Goal: Task Accomplishment & Management: Manage account settings

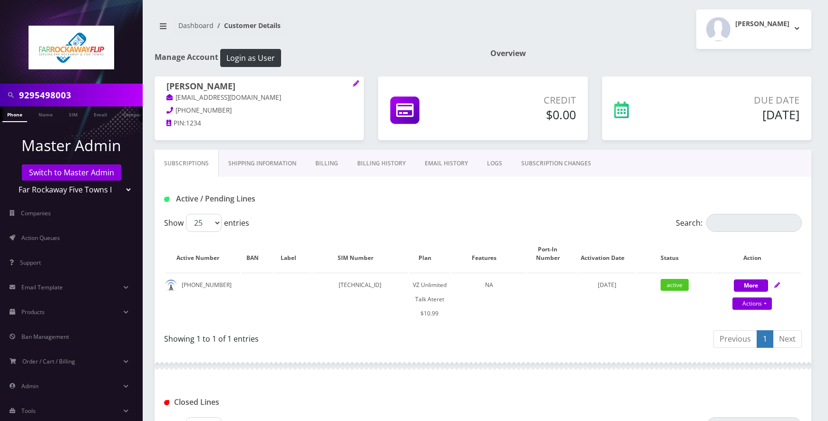
click at [82, 96] on input "9295498003" at bounding box center [79, 95] width 121 height 18
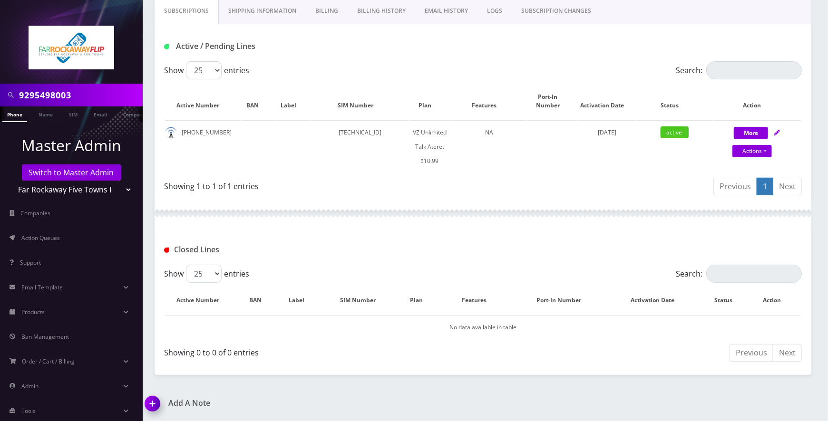
drag, startPoint x: 115, startPoint y: 193, endPoint x: 108, endPoint y: 197, distance: 7.7
click at [115, 193] on select "Teltik Production My Link Mobile VennMobile Unlimited Advanced LTE [PERSON_NAME…" at bounding box center [71, 190] width 121 height 18
select select "20"
click at [11, 181] on select "Teltik Production My Link Mobile VennMobile Unlimited Advanced LTE Rexing Inc D…" at bounding box center [71, 190] width 121 height 18
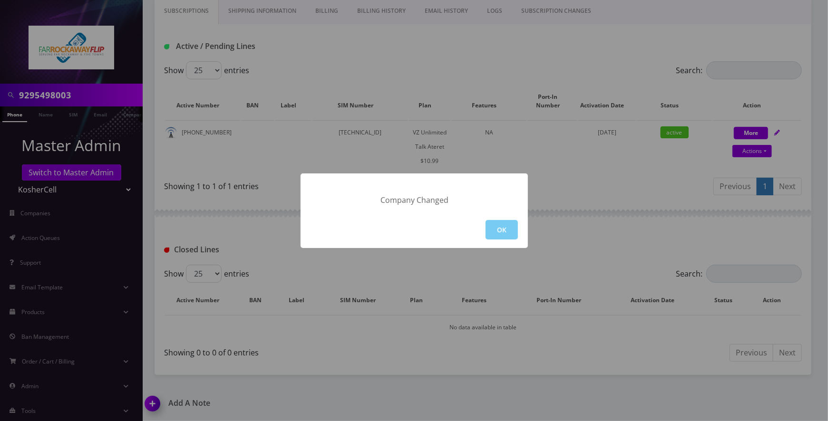
click at [506, 229] on button "OK" at bounding box center [501, 229] width 32 height 19
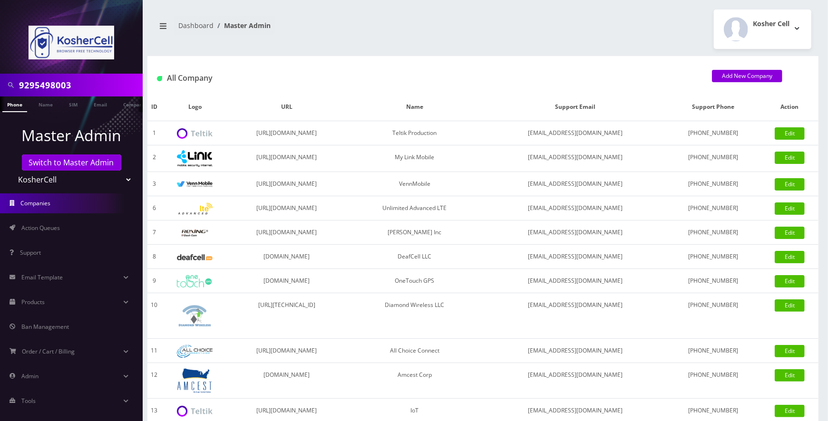
click at [87, 89] on input "9295498003" at bounding box center [79, 85] width 121 height 18
type input "7188126016"
click at [19, 106] on link "Phone" at bounding box center [14, 104] width 25 height 16
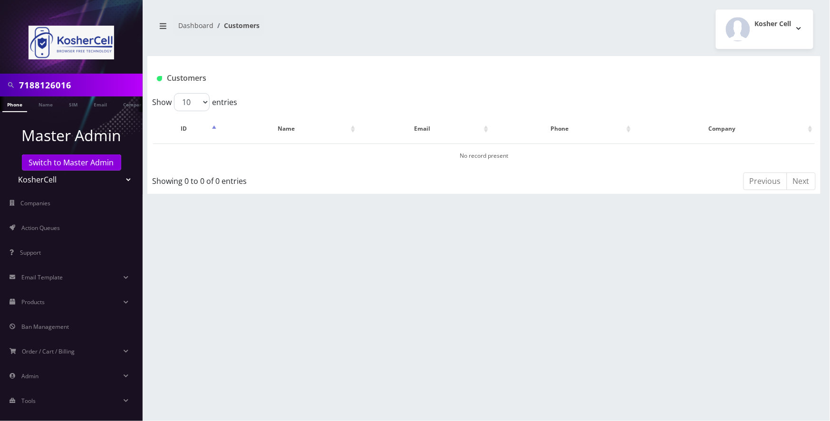
click at [116, 182] on select "Teltik Production My Link Mobile VennMobile Unlimited Advanced LTE Rexing Inc D…" at bounding box center [71, 180] width 121 height 18
select select "1"
click at [11, 171] on select "Teltik Production My Link Mobile VennMobile Unlimited Advanced LTE Rexing Inc D…" at bounding box center [71, 180] width 121 height 18
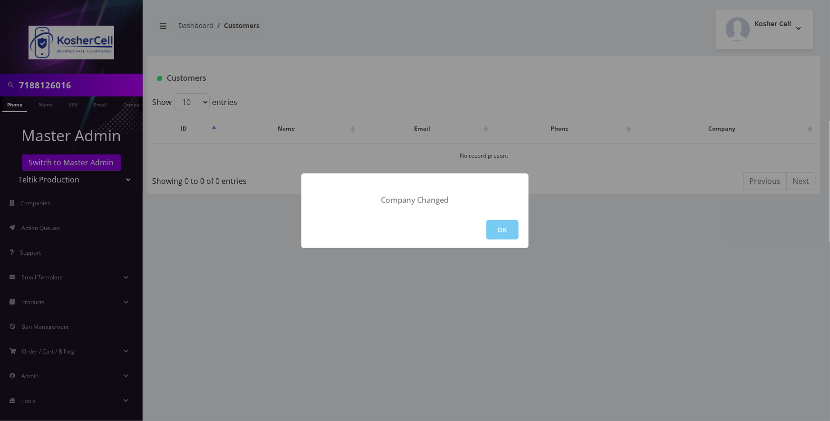
click at [492, 228] on button "OK" at bounding box center [502, 229] width 32 height 19
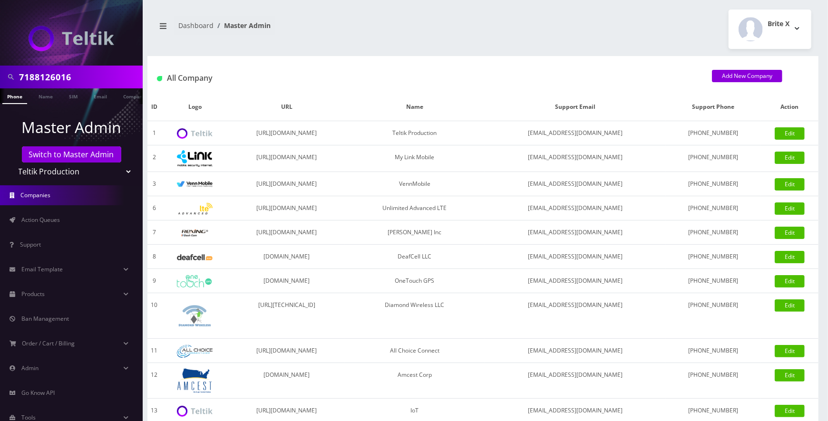
drag, startPoint x: 0, startPoint y: 0, endPoint x: 86, endPoint y: 78, distance: 115.8
click at [86, 78] on input "7188126016" at bounding box center [79, 77] width 121 height 18
click at [14, 95] on link "Phone" at bounding box center [14, 96] width 25 height 16
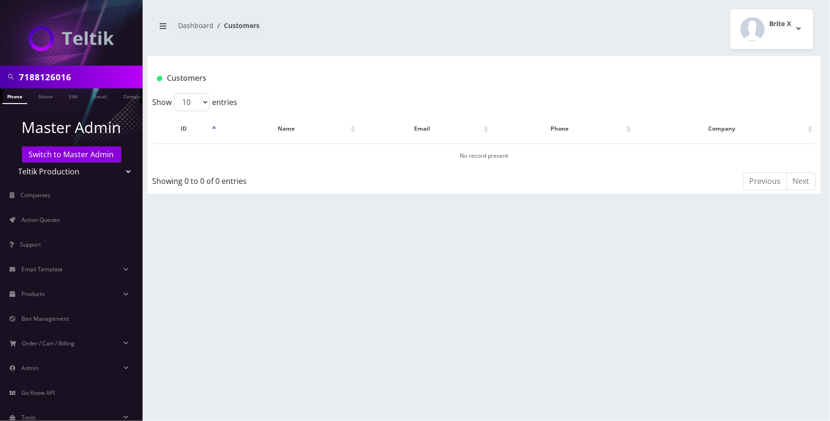
drag, startPoint x: 122, startPoint y: 175, endPoint x: 116, endPoint y: 178, distance: 6.0
click at [122, 175] on select "Teltik Production My Link Mobile VennMobile Unlimited Advanced LTE Rexing Inc D…" at bounding box center [71, 172] width 121 height 18
select select "23"
click at [11, 163] on select "Teltik Production My Link Mobile VennMobile Unlimited Advanced LTE Rexing Inc D…" at bounding box center [71, 172] width 121 height 18
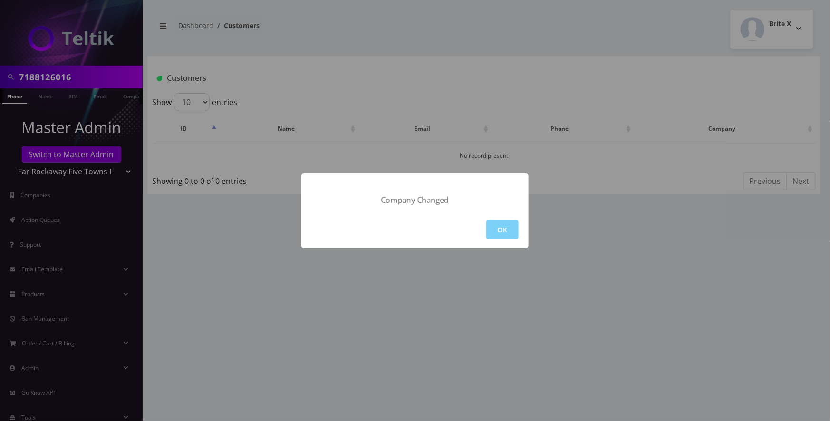
click at [487, 227] on button "OK" at bounding box center [502, 229] width 32 height 19
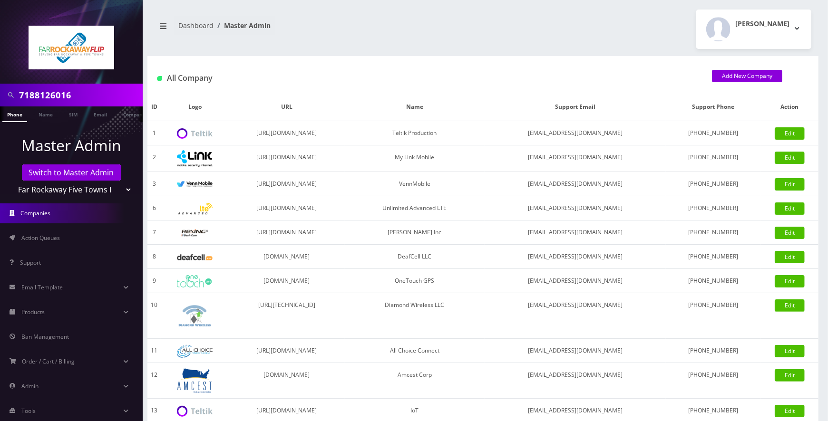
click at [16, 119] on link "Phone" at bounding box center [14, 114] width 25 height 16
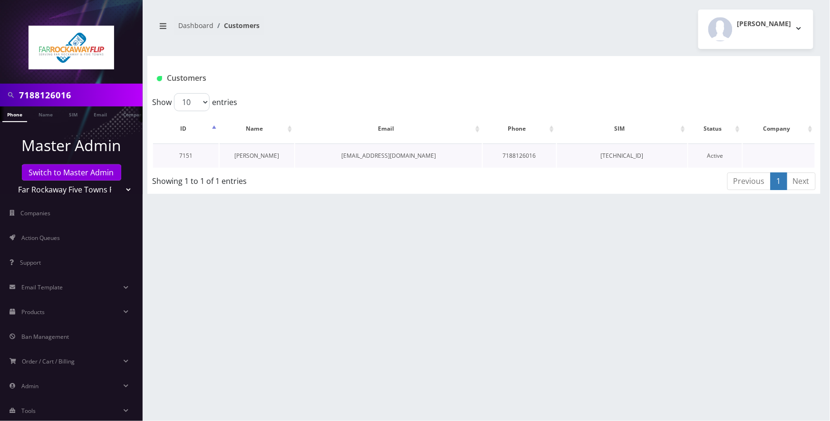
click at [257, 157] on link "[PERSON_NAME]" at bounding box center [257, 156] width 45 height 8
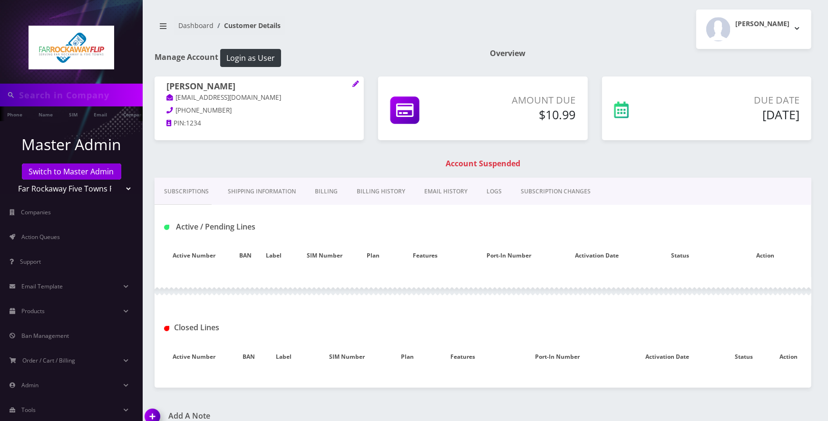
type input "7188126016"
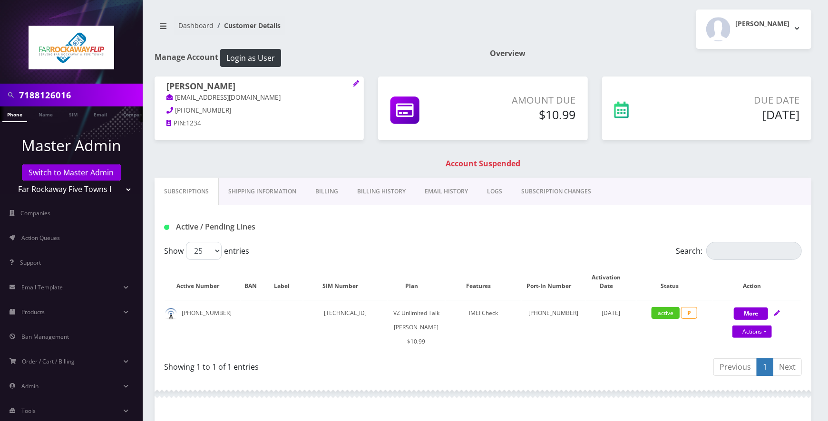
click at [326, 196] on link "Billing" at bounding box center [327, 192] width 42 height 28
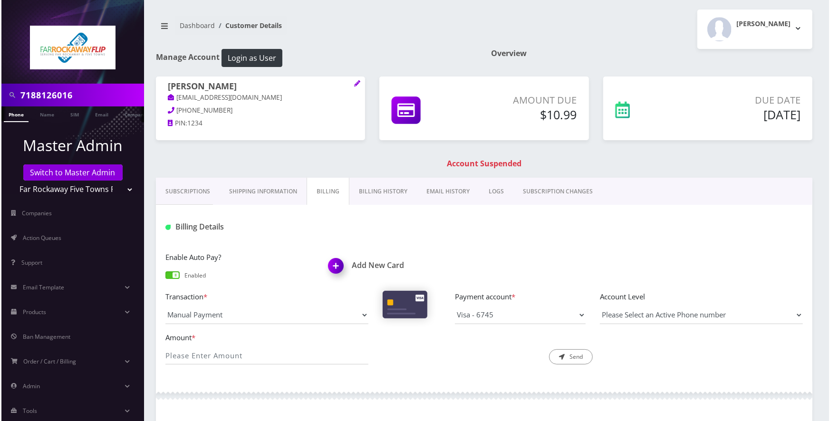
scroll to position [190, 0]
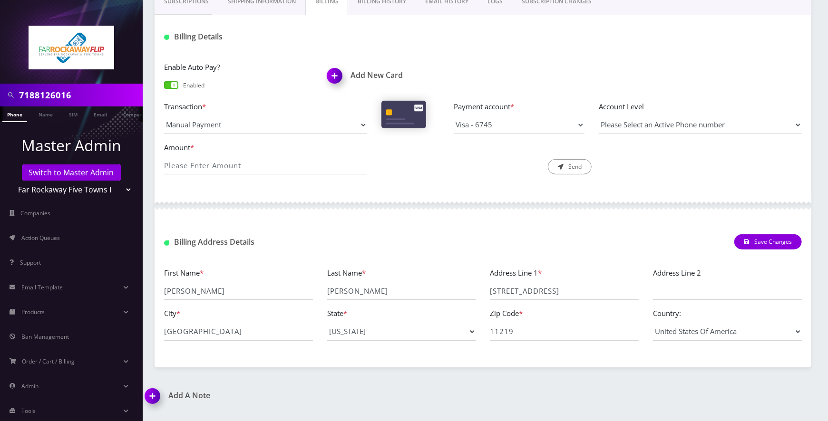
drag, startPoint x: 253, startPoint y: 39, endPoint x: 277, endPoint y: 66, distance: 35.7
click at [254, 39] on h1 "Billing Details" at bounding box center [265, 36] width 203 height 9
click at [339, 79] on img at bounding box center [336, 79] width 28 height 28
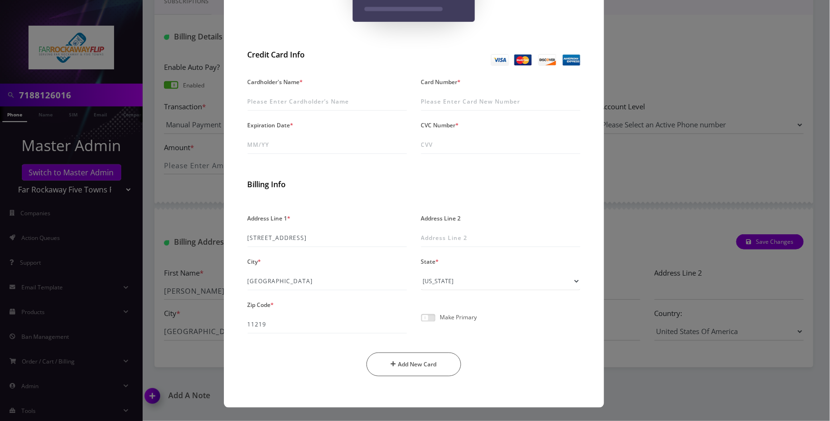
scroll to position [0, 0]
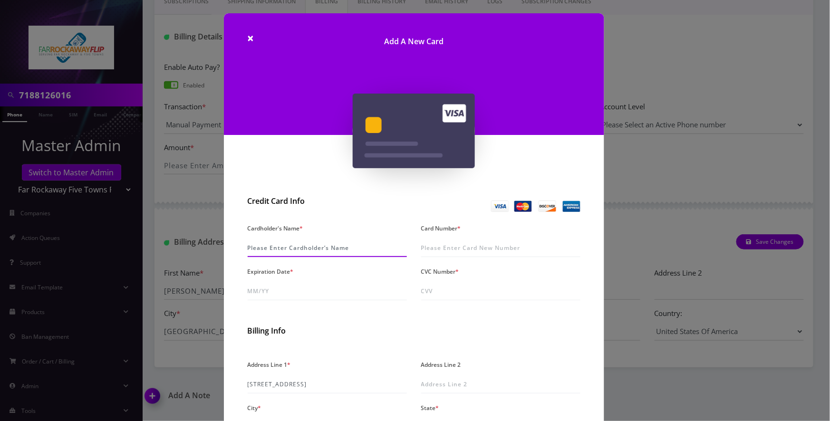
click at [332, 240] on input "Cardholder's Name *" at bounding box center [327, 248] width 159 height 18
paste input "Roizy Baum"
type input "Roizy Baum"
click at [454, 247] on input "Card Number *" at bounding box center [500, 248] width 159 height 18
paste input "4207 6703 3539 3164"
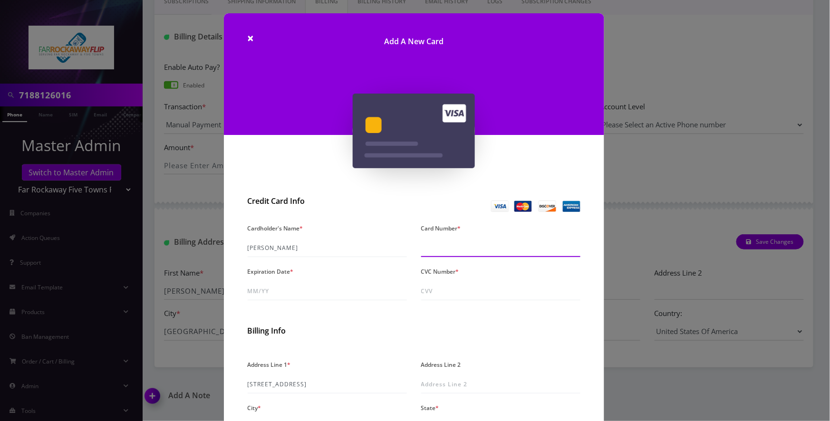
type input "4207 6703 3539 3164"
click at [270, 287] on input "Expiration Date *" at bounding box center [327, 291] width 159 height 18
paste input "0m/30"
click at [253, 288] on input "0m/30" at bounding box center [327, 291] width 159 height 18
type input "08/30"
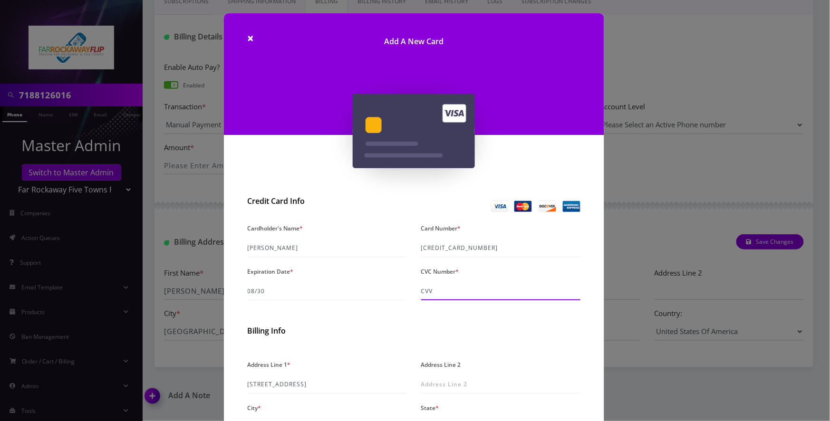
click at [505, 282] on input "CVC Number *" at bounding box center [500, 291] width 159 height 18
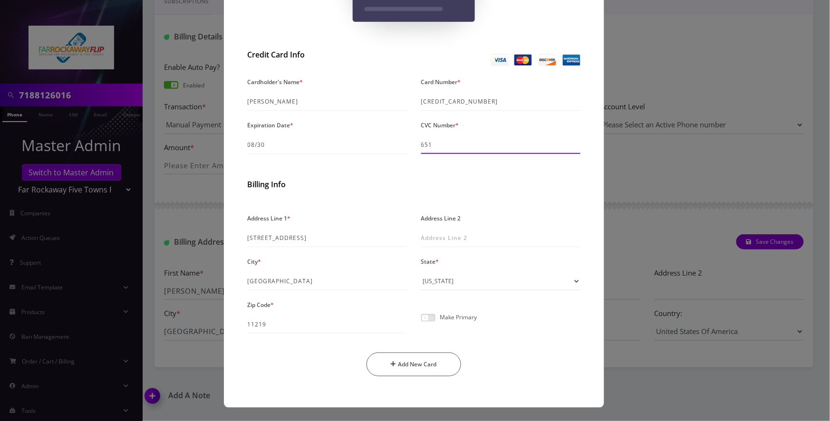
type input "651"
click at [433, 319] on span at bounding box center [428, 318] width 14 height 8
click at [421, 323] on input "checkbox" at bounding box center [421, 323] width 0 height 0
click at [417, 363] on button "Add New Card" at bounding box center [414, 365] width 95 height 24
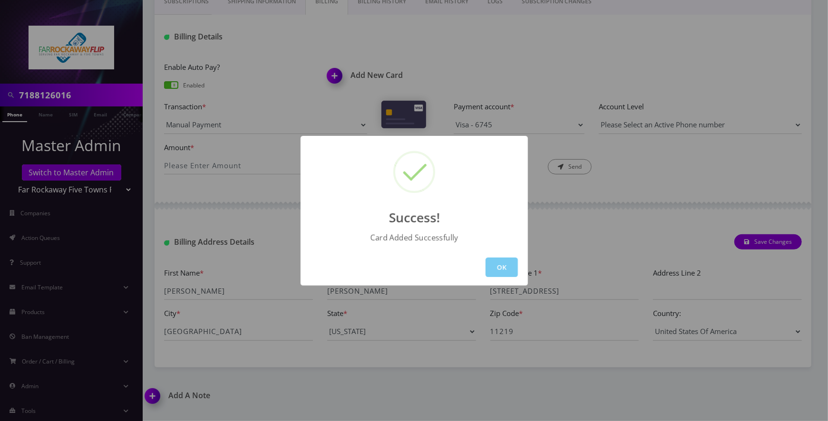
click at [513, 264] on button "OK" at bounding box center [501, 267] width 32 height 19
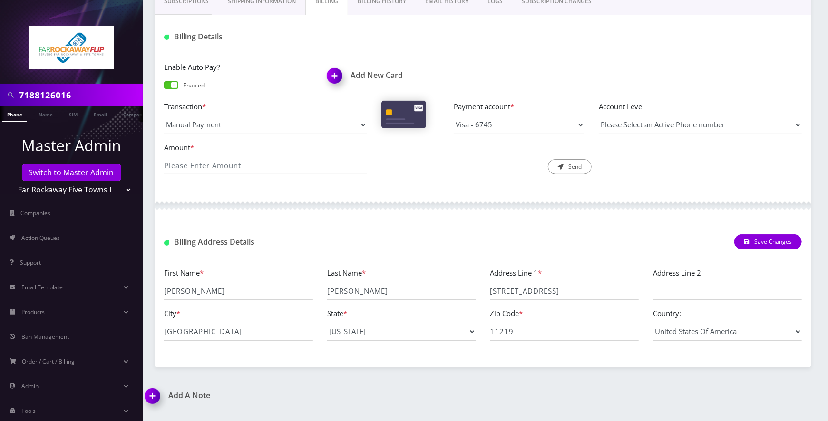
click at [18, 115] on link "Phone" at bounding box center [14, 114] width 25 height 16
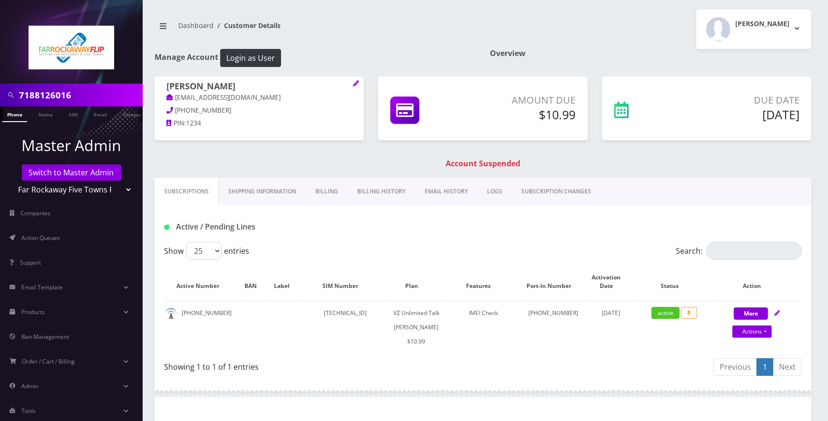
click at [334, 195] on link "Billing" at bounding box center [327, 192] width 42 height 28
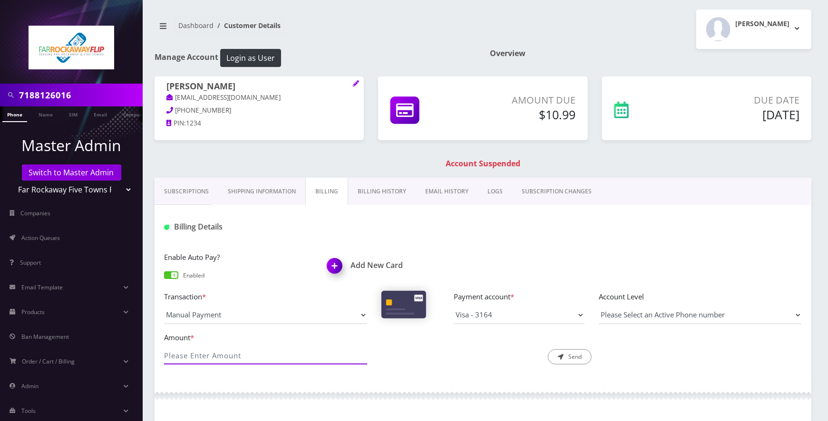
click at [321, 354] on input "Amount *" at bounding box center [265, 356] width 203 height 18
type input "10.99"
drag, startPoint x: 575, startPoint y: 359, endPoint x: 641, endPoint y: 359, distance: 66.1
click at [575, 359] on button "Send" at bounding box center [570, 356] width 44 height 15
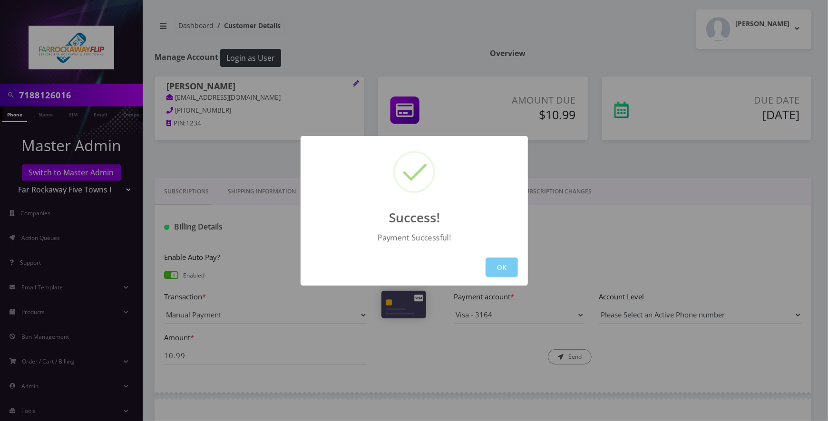
click at [509, 265] on button "OK" at bounding box center [501, 267] width 32 height 19
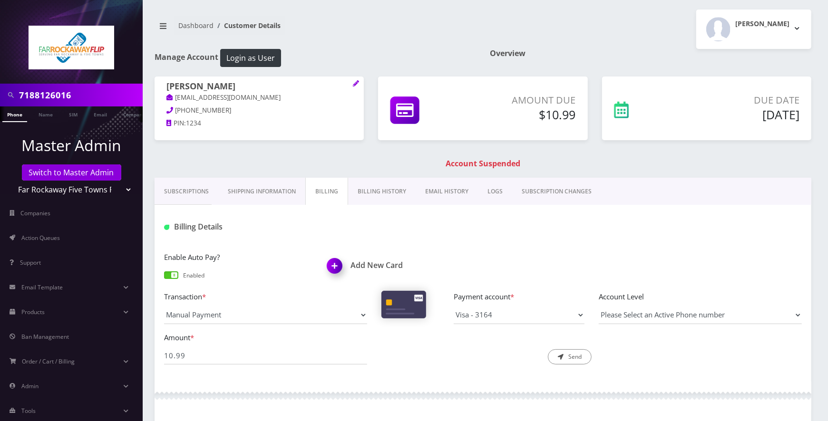
click at [16, 116] on link "Phone" at bounding box center [14, 114] width 25 height 16
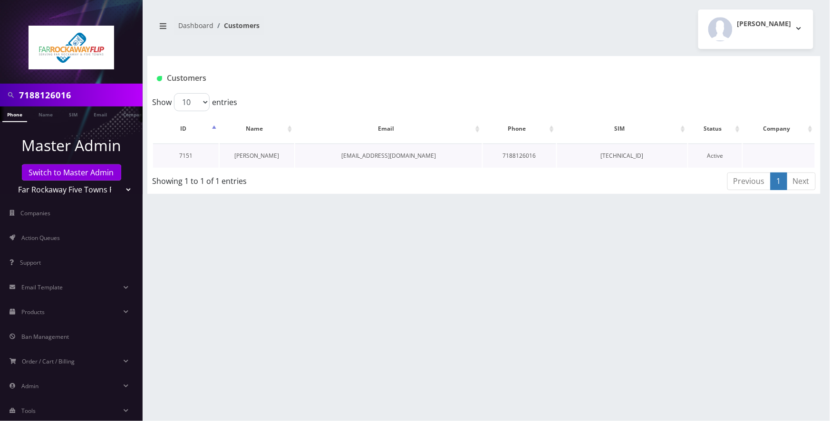
click at [263, 155] on link "[PERSON_NAME]" at bounding box center [257, 156] width 45 height 8
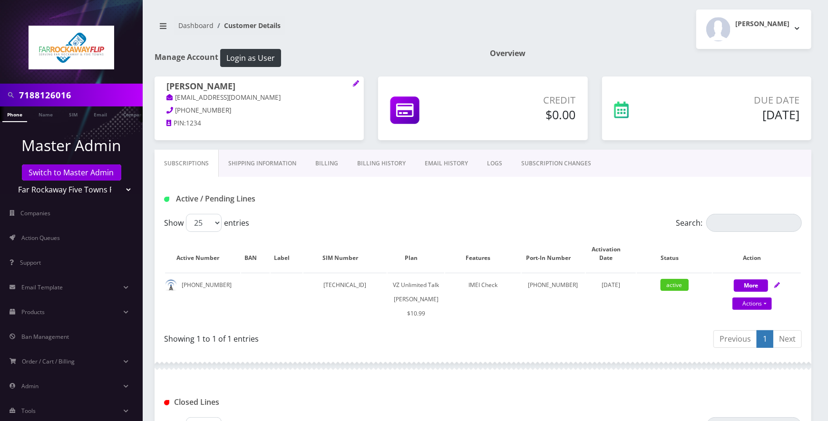
scroll to position [288, 0]
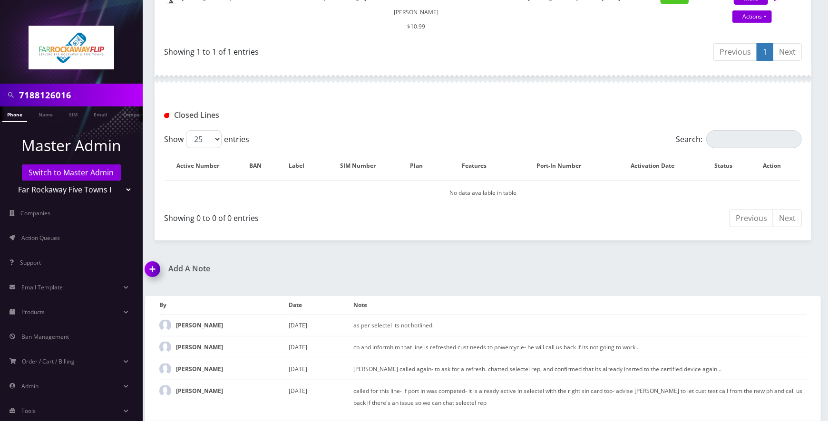
click at [156, 270] on img at bounding box center [154, 273] width 28 height 28
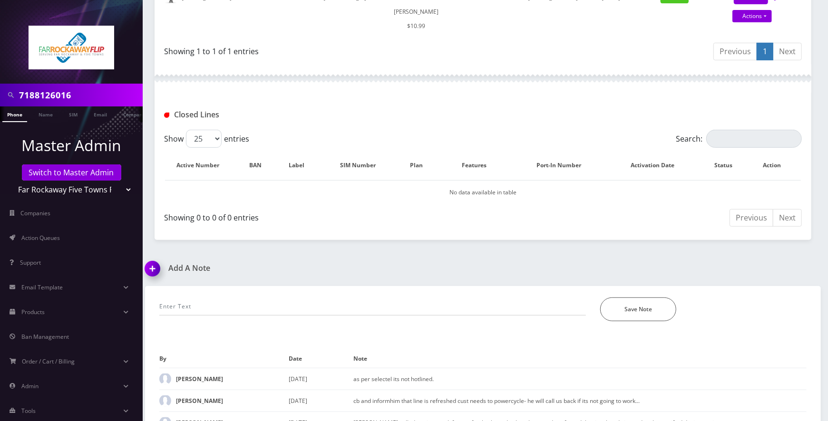
scroll to position [342, 0]
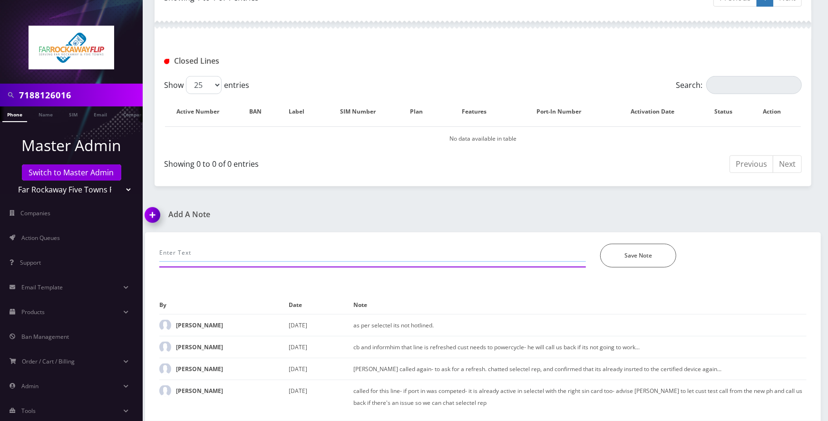
click at [231, 245] on input "text" at bounding box center [372, 253] width 426 height 18
click at [234, 254] on input "call-cc update, charged 10.99" at bounding box center [372, 253] width 426 height 18
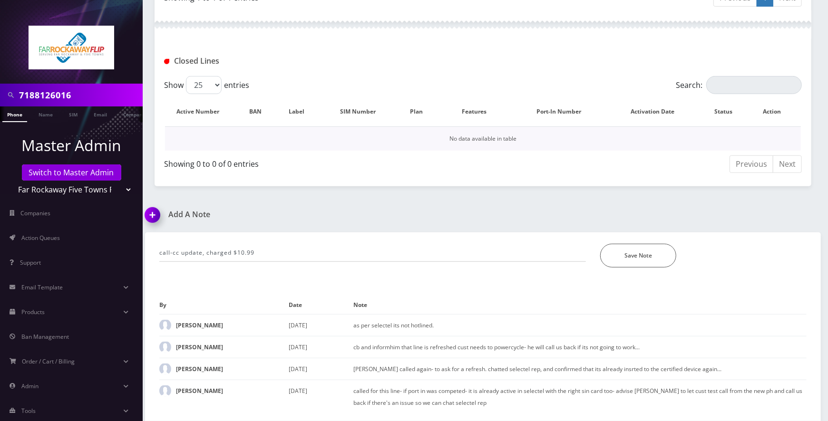
click at [435, 149] on td "No data available in table" at bounding box center [483, 138] width 636 height 24
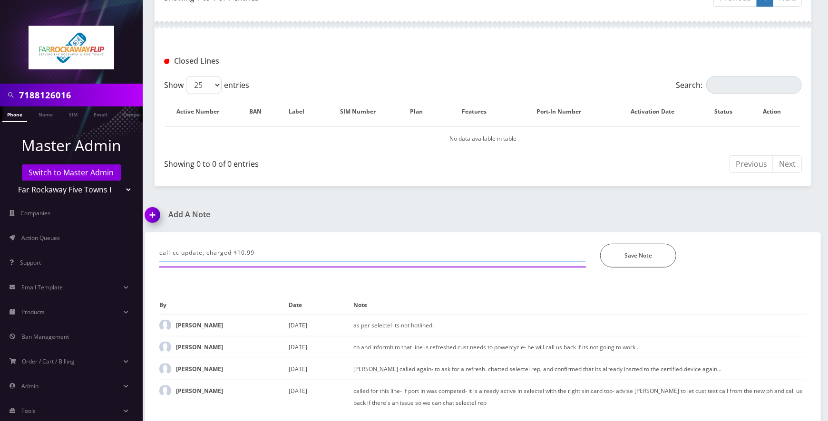
click at [310, 250] on input "call-cc update, charged $10.99" at bounding box center [372, 253] width 426 height 18
type input "call-cc update, charged $10.99 and add a plan. It's all good now. -[PERSON_NAME]"
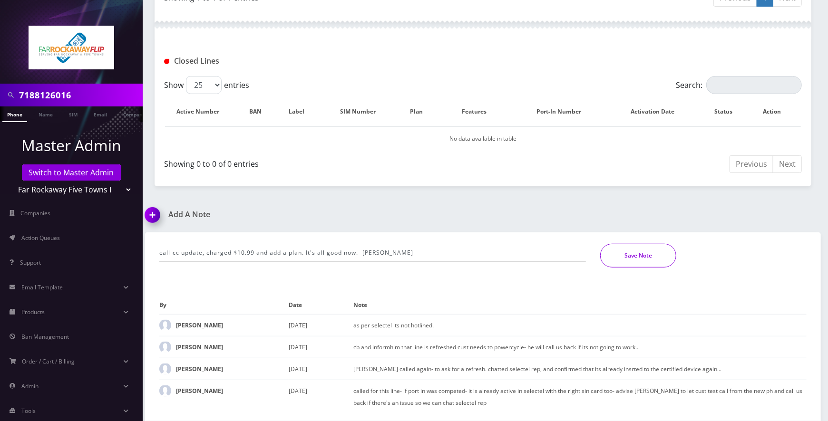
drag, startPoint x: 655, startPoint y: 256, endPoint x: 364, endPoint y: 315, distance: 296.8
click at [654, 256] on button "Save Note" at bounding box center [638, 256] width 76 height 24
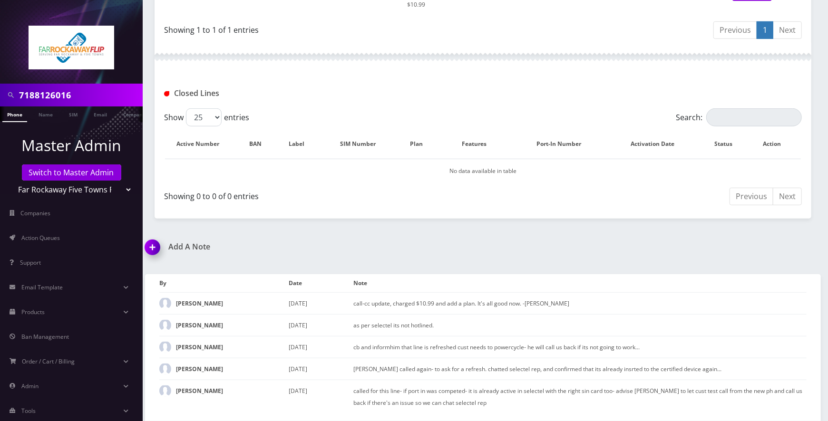
scroll to position [310, 0]
